Goal: Transaction & Acquisition: Obtain resource

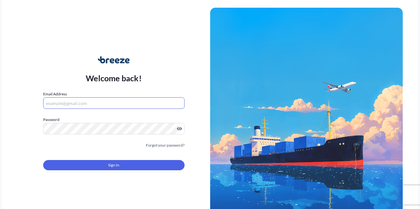
click at [144, 102] on input "Email Address" at bounding box center [113, 103] width 141 height 12
type input "[EMAIL_ADDRESS][DOMAIN_NAME]"
drag, startPoint x: 151, startPoint y: 42, endPoint x: 134, endPoint y: 73, distance: 35.4
click at [151, 44] on div "Welcome back! Email Address [EMAIL_ADDRESS][DOMAIN_NAME] Password Must include:…" at bounding box center [114, 117] width 193 height 147
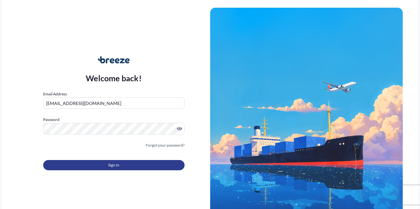
click at [81, 166] on button "Sign In" at bounding box center [113, 165] width 141 height 10
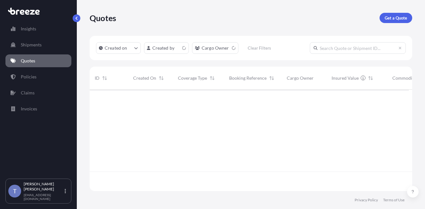
scroll to position [93, 315]
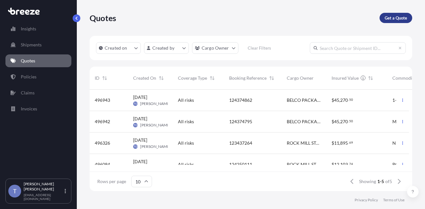
click at [391, 21] on p "Get a Quote" at bounding box center [396, 18] width 22 height 6
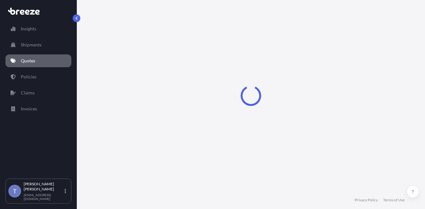
select select "Sea"
select select "1"
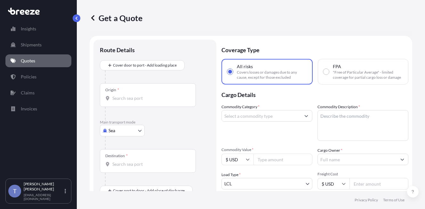
scroll to position [12, 0]
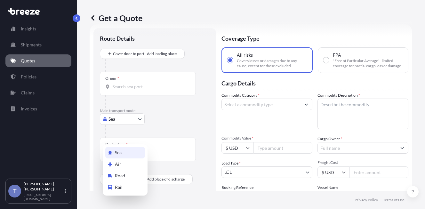
click at [106, 137] on body "Insights Shipments Quotes Policies Claims Invoices T [PERSON_NAME] [EMAIL_ADDRE…" at bounding box center [212, 128] width 425 height 257
click at [124, 175] on span "Road" at bounding box center [120, 175] width 10 height 6
select select "Road"
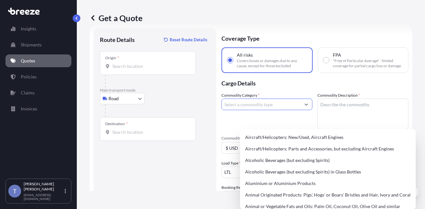
click at [290, 110] on input "Commodity Category *" at bounding box center [261, 105] width 79 height 12
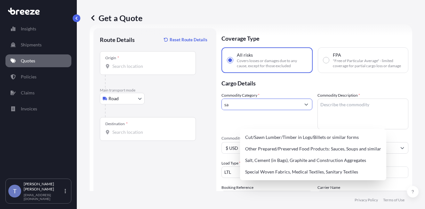
type input "s"
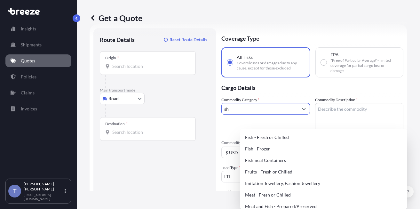
type input "s"
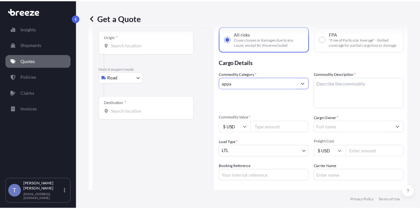
scroll to position [44, 0]
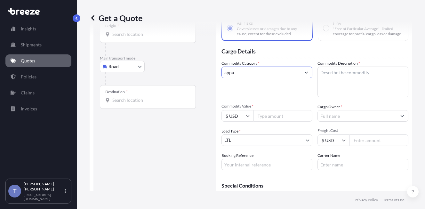
click at [288, 78] on input "appa" at bounding box center [261, 73] width 79 height 12
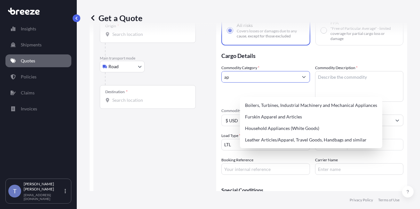
type input "a"
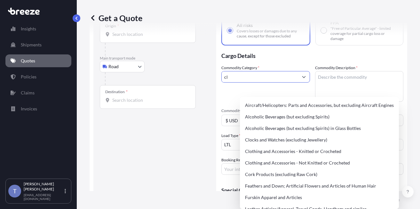
type input "c"
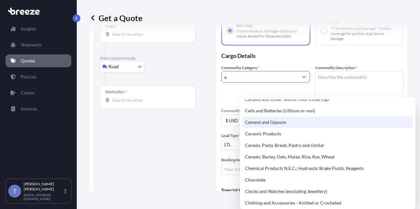
scroll to position [128, 0]
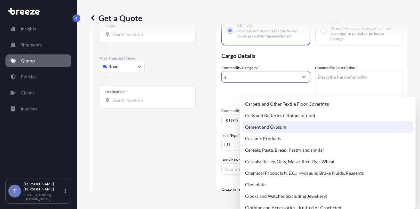
type input "a"
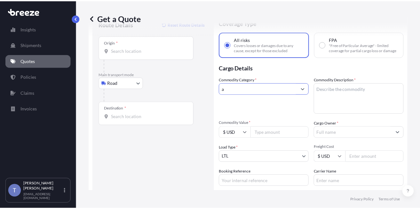
scroll to position [12, 0]
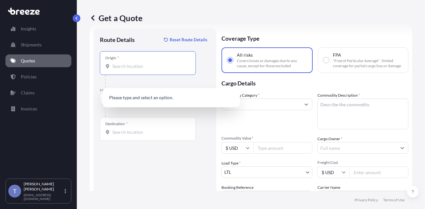
click at [146, 69] on input "Origin *" at bounding box center [150, 66] width 76 height 6
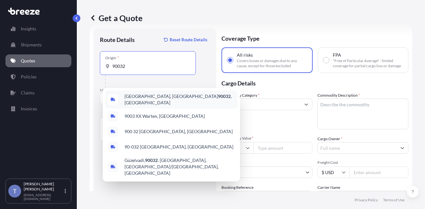
click at [150, 101] on span "[GEOGRAPHIC_DATA] , [GEOGRAPHIC_DATA]" at bounding box center [179, 99] width 110 height 13
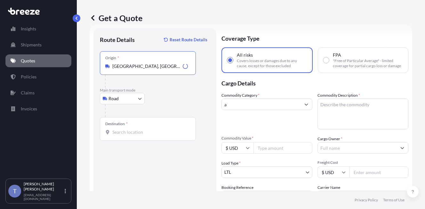
type input "[GEOGRAPHIC_DATA], [GEOGRAPHIC_DATA]"
click at [132, 135] on input "Destination *" at bounding box center [150, 132] width 76 height 6
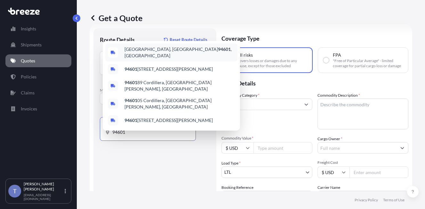
click at [168, 48] on span "[GEOGRAPHIC_DATA] , [GEOGRAPHIC_DATA]" at bounding box center [179, 52] width 110 height 13
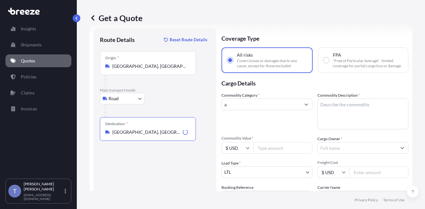
type input "[GEOGRAPHIC_DATA], [GEOGRAPHIC_DATA]"
click at [272, 110] on input "a" at bounding box center [261, 105] width 79 height 12
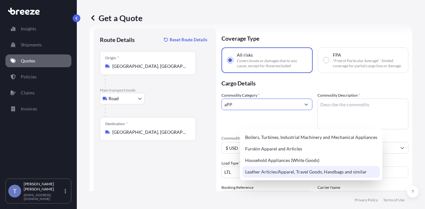
click at [310, 169] on div "Leather Articles/Apparel, Travel Goods, Handbags and similar" at bounding box center [311, 172] width 137 height 12
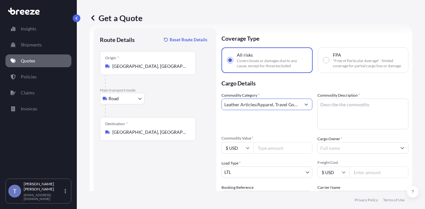
click at [298, 110] on input "Leather Articles/Apparel, Travel Goods, Handbags and similar" at bounding box center [261, 105] width 79 height 12
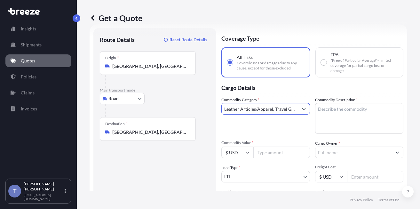
click at [310, 115] on button "Show suggestions" at bounding box center [304, 109] width 12 height 12
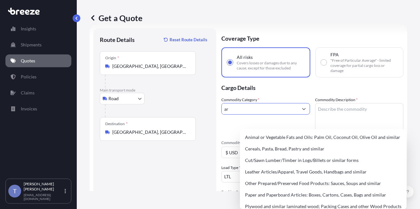
type input "r"
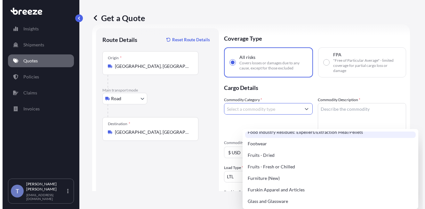
scroll to position [544, 0]
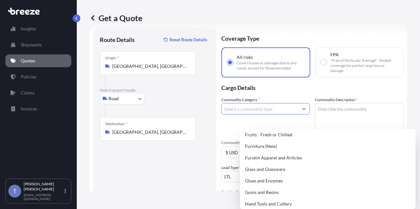
click at [278, 117] on div "Footwear" at bounding box center [328, 112] width 171 height 12
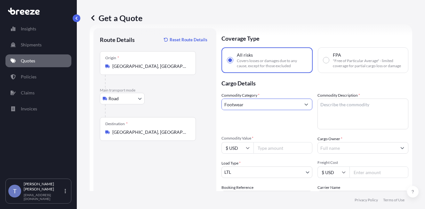
type input "Footwear"
click at [341, 116] on textarea "Commodity Description *" at bounding box center [362, 114] width 91 height 31
type textarea "SHOES"
click at [355, 154] on input "Cargo Owner *" at bounding box center [357, 148] width 79 height 12
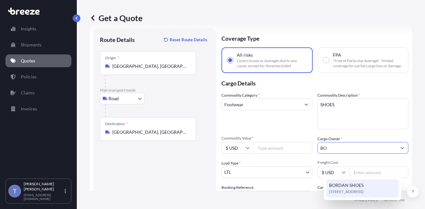
click at [354, 186] on span "BORDAN SHOES" at bounding box center [346, 185] width 35 height 6
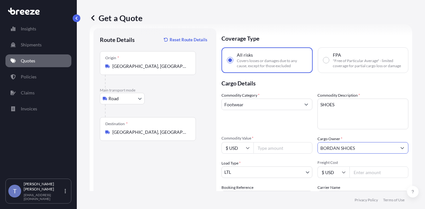
type input "BORDAN SHOES"
click at [283, 154] on input "Commodity Value *" at bounding box center [282, 148] width 59 height 12
type input "8958.00"
click at [297, 129] on div "Commodity Category * Footwear" at bounding box center [266, 110] width 91 height 37
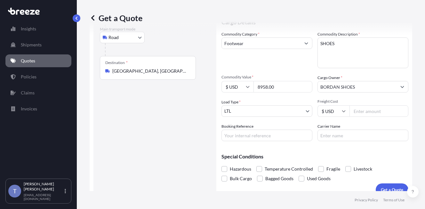
scroll to position [76, 0]
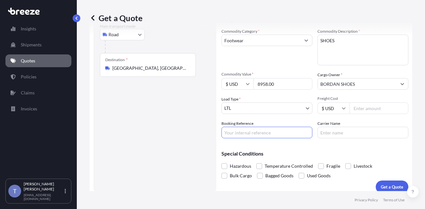
click at [268, 138] on input "Booking Reference" at bounding box center [266, 133] width 91 height 12
type input "124547573"
click at [352, 138] on input "Carrier Name" at bounding box center [362, 133] width 91 height 12
type input "X"
type input "[PERSON_NAME]"
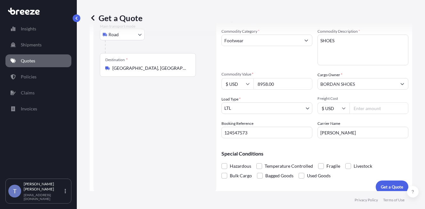
click at [363, 114] on input "Freight Cost" at bounding box center [378, 108] width 59 height 12
type input "234.00"
drag, startPoint x: 334, startPoint y: 178, endPoint x: 333, endPoint y: 174, distance: 4.0
click at [334, 156] on p "Special Conditions" at bounding box center [314, 153] width 187 height 5
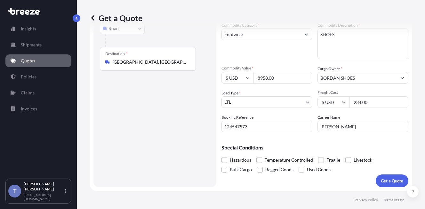
scroll to position [114, 0]
drag, startPoint x: 338, startPoint y: 154, endPoint x: 362, endPoint y: 162, distance: 24.6
click at [324, 157] on span at bounding box center [321, 160] width 6 height 6
click at [318, 155] on input "Fragile" at bounding box center [318, 155] width 0 height 0
click at [381, 178] on p "Get a Quote" at bounding box center [392, 181] width 22 height 6
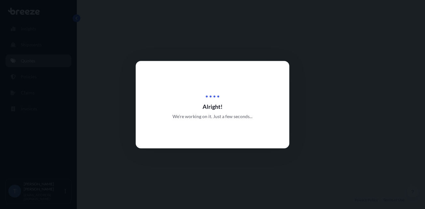
select select "Road"
select select "1"
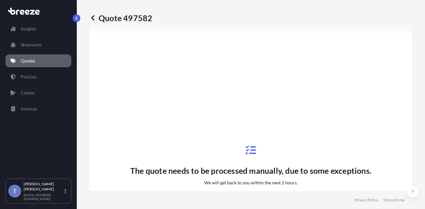
scroll to position [274, 0]
